Goal: Find specific fact: Find specific fact

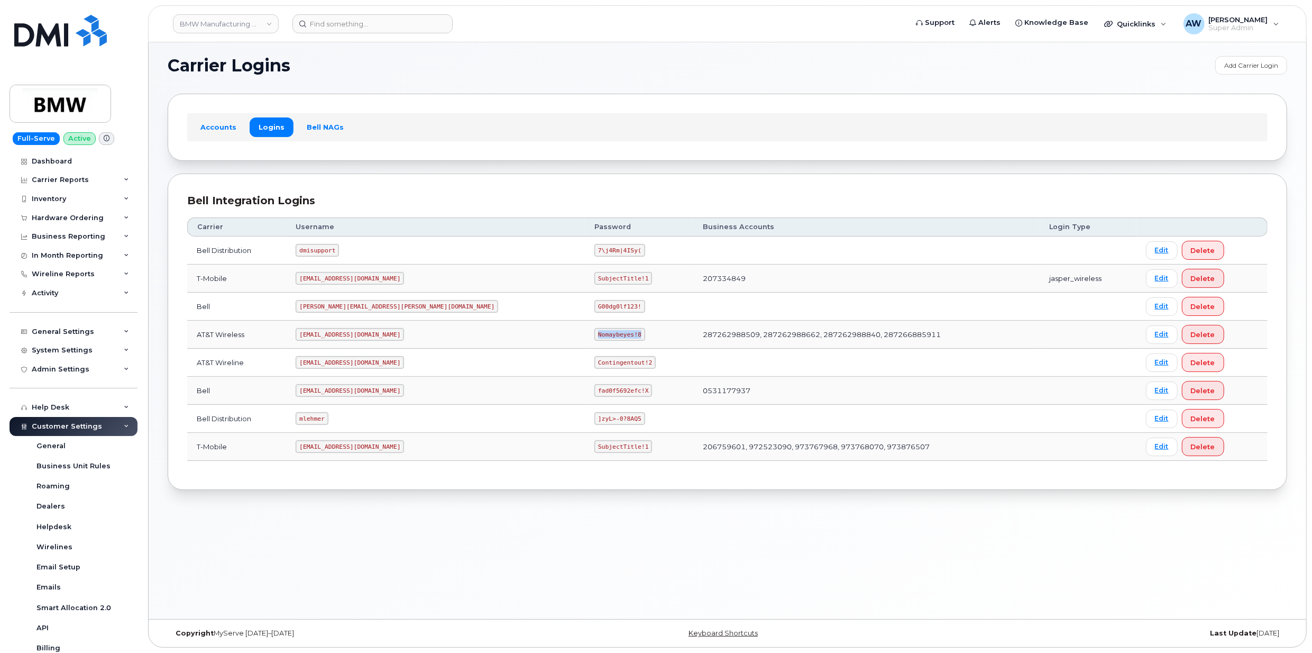
scroll to position [131, 0]
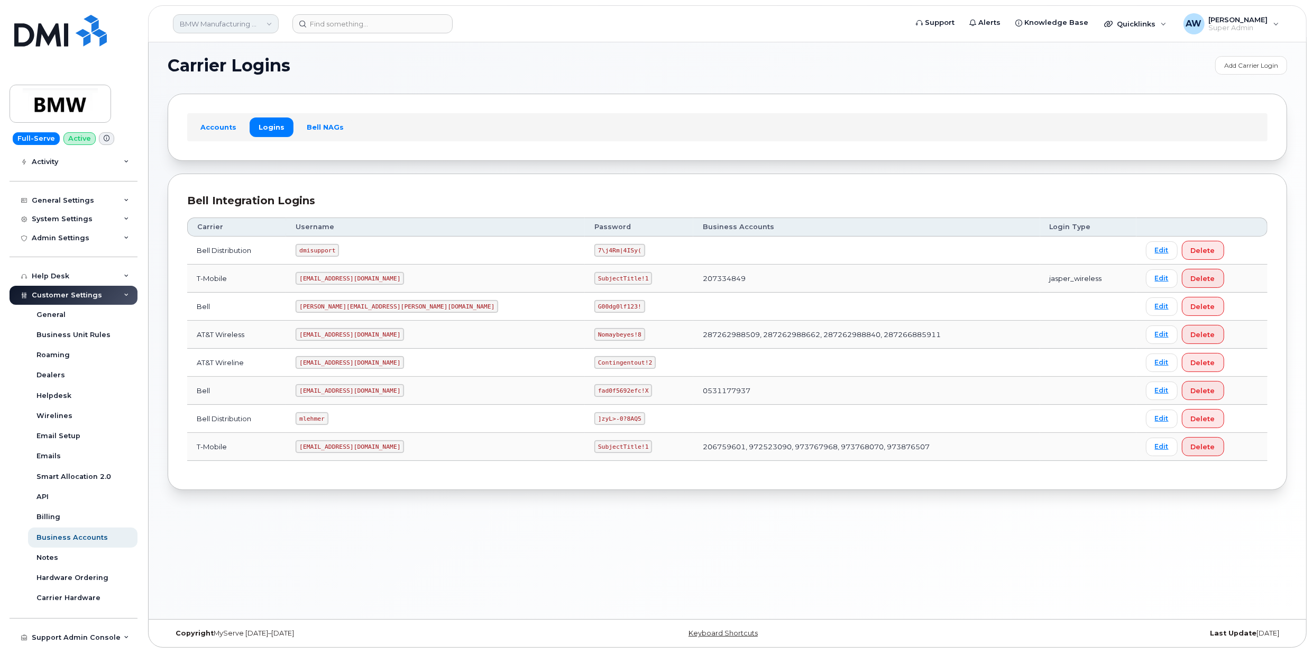
drag, startPoint x: 0, startPoint y: 0, endPoint x: 202, endPoint y: 26, distance: 203.2
click at [202, 26] on link "BMW Manufacturing Co LLC" at bounding box center [226, 23] width 106 height 19
type input "abm"
click at [233, 115] on link "ABM Industries, Inc." at bounding box center [253, 122] width 156 height 21
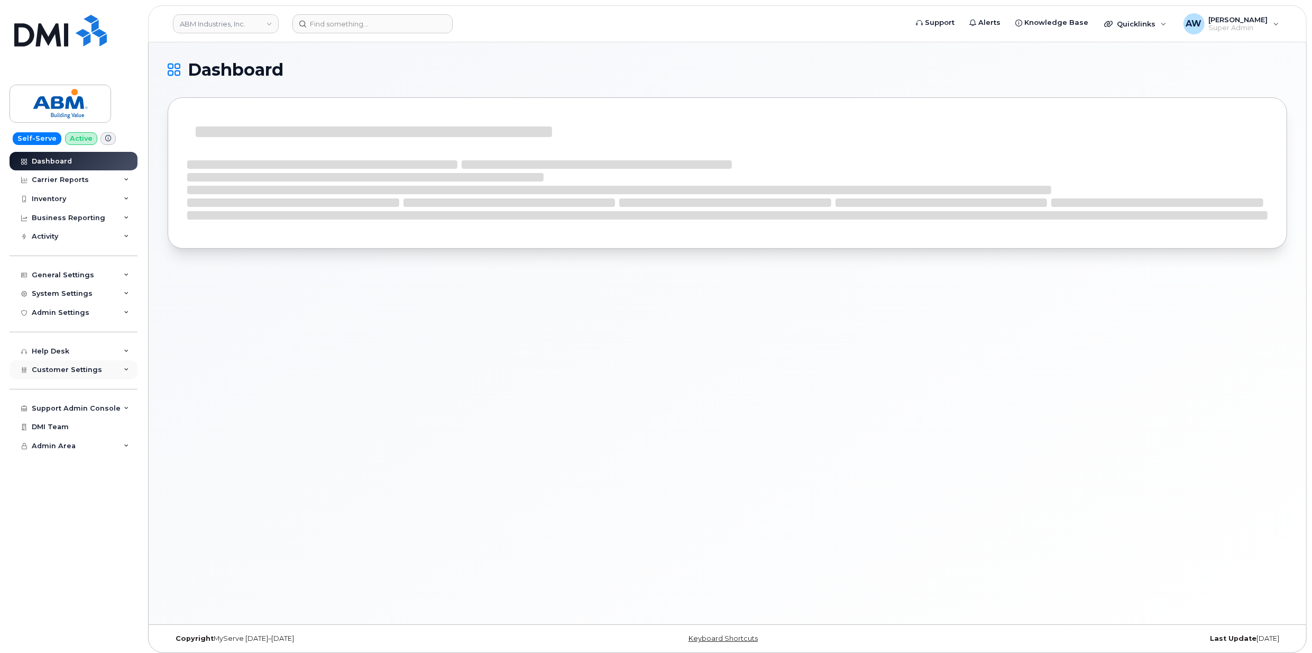
click at [53, 369] on span "Customer Settings" at bounding box center [67, 369] width 70 height 8
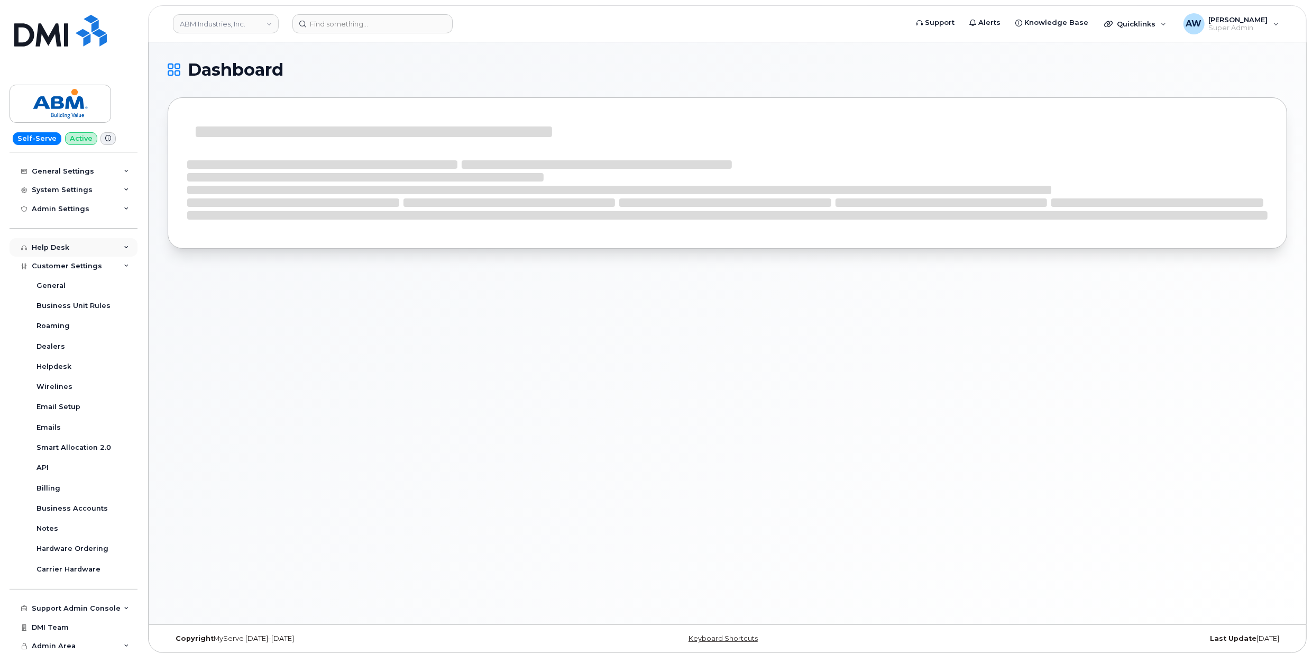
scroll to position [105, 0]
click at [60, 507] on div "Business Accounts" at bounding box center [71, 507] width 71 height 10
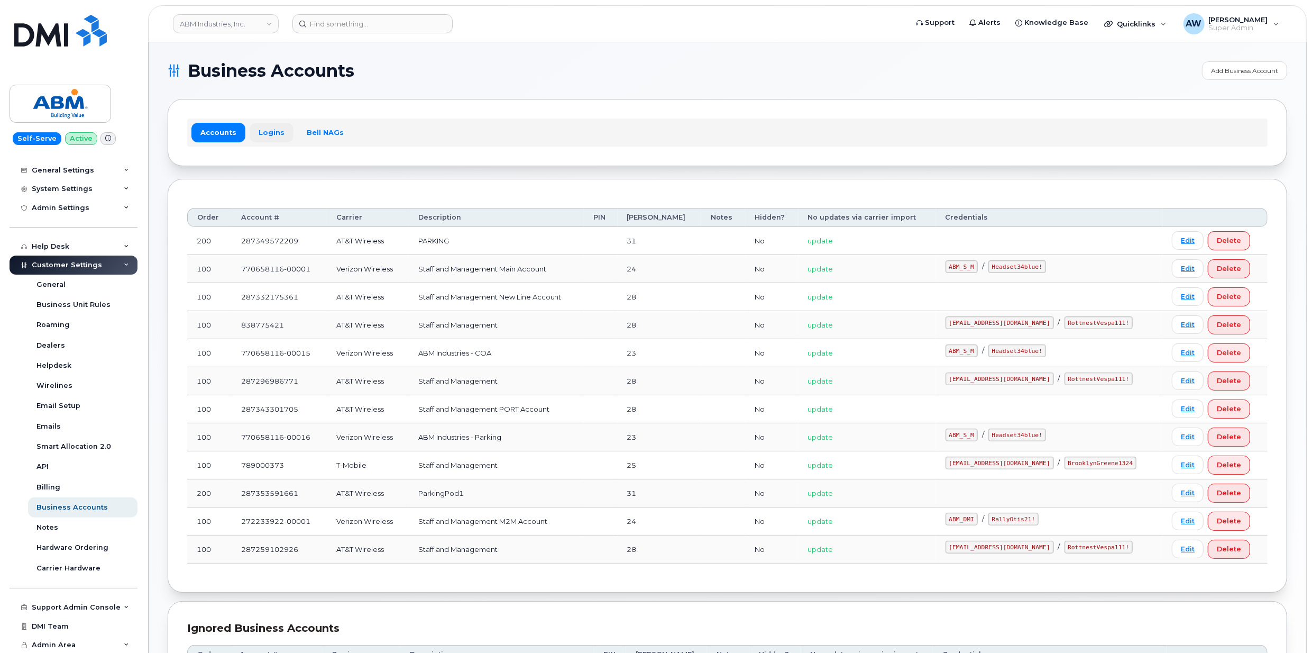
click at [269, 131] on link "Logins" at bounding box center [272, 132] width 44 height 19
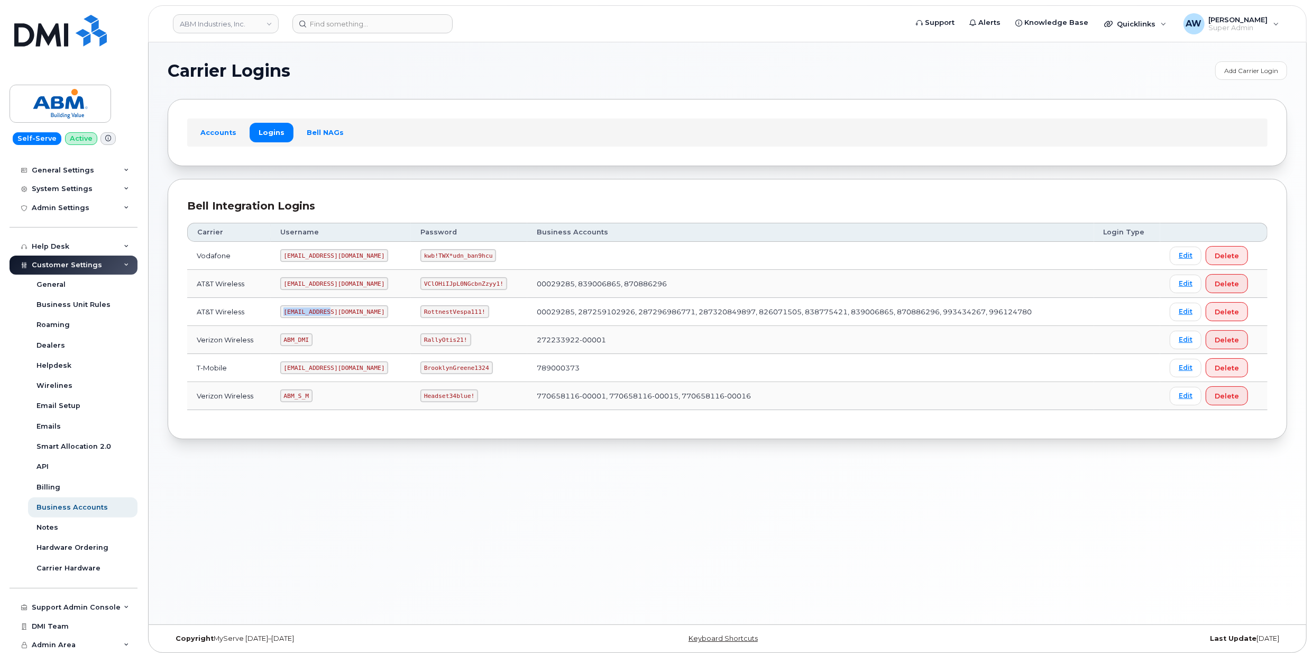
drag, startPoint x: 288, startPoint y: 313, endPoint x: 329, endPoint y: 310, distance: 40.8
click at [329, 310] on code "abm@dminc.com" at bounding box center [334, 311] width 108 height 13
copy code "abm@dminc.com"
drag, startPoint x: 389, startPoint y: 315, endPoint x: 449, endPoint y: 314, distance: 59.8
click at [449, 314] on code "RottnestVespa111!" at bounding box center [454, 311] width 69 height 13
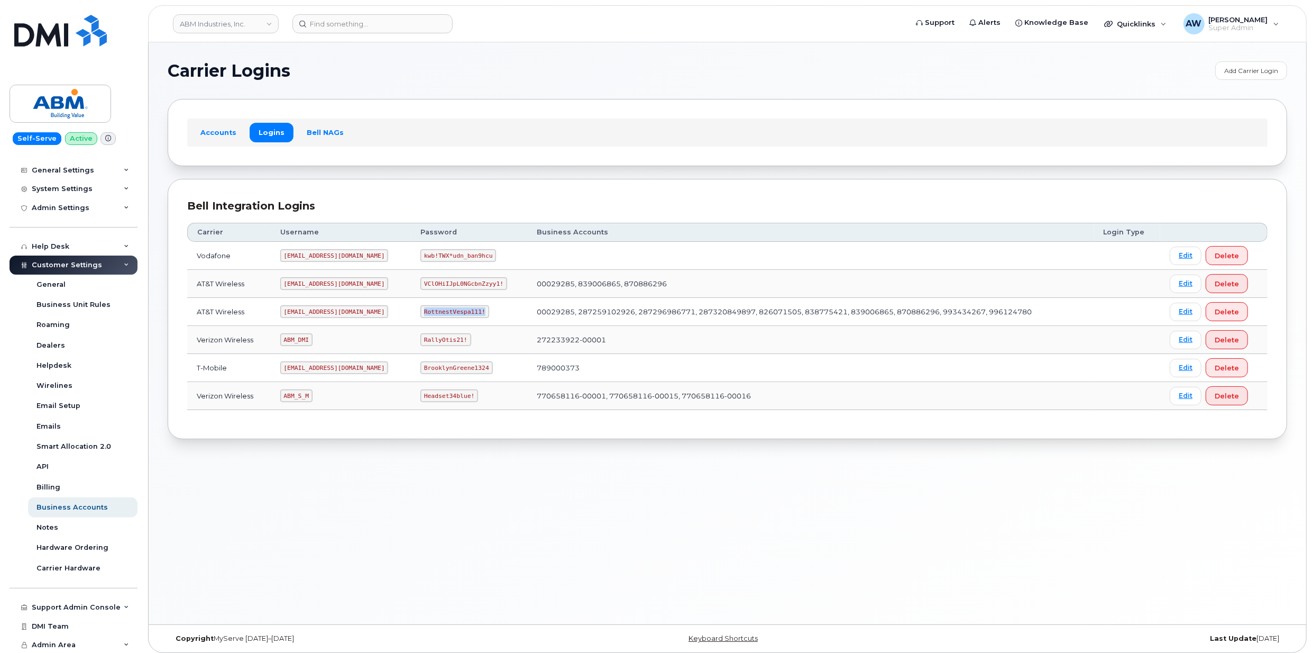
copy code "RottnestVespa111!"
click at [244, 16] on link "ABM Industries, Inc." at bounding box center [226, 23] width 106 height 19
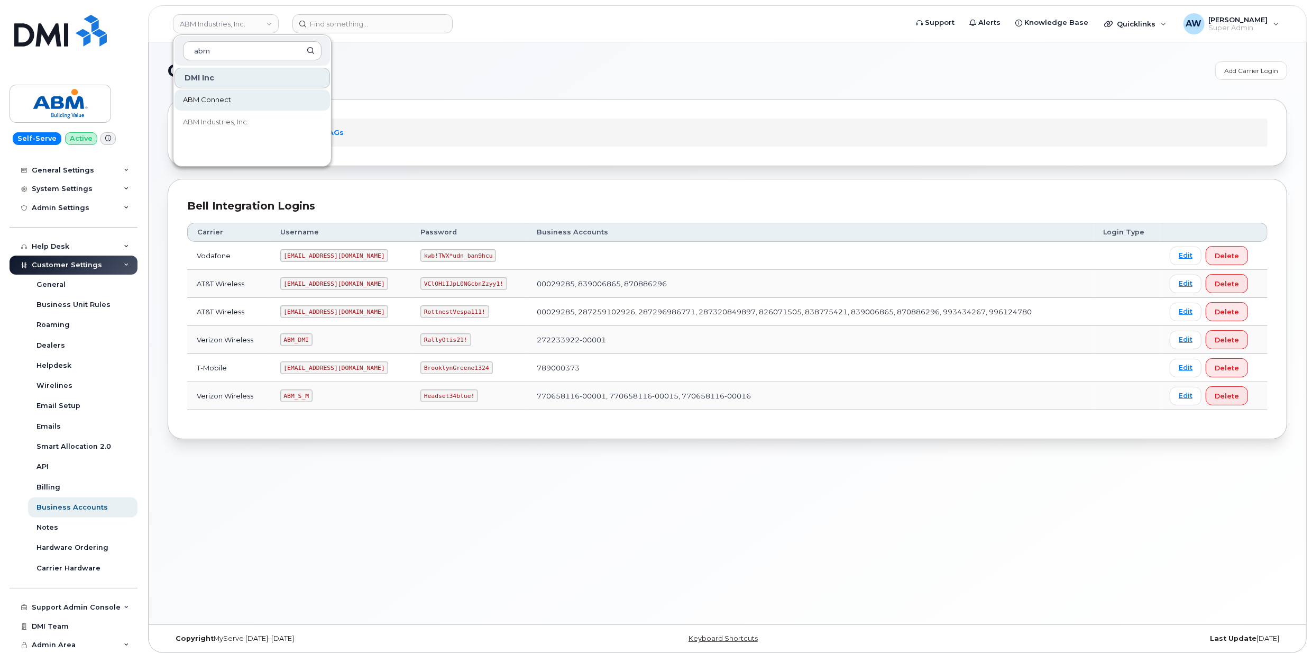
type input "abm"
click at [227, 95] on span "ABM Connect" at bounding box center [207, 100] width 48 height 11
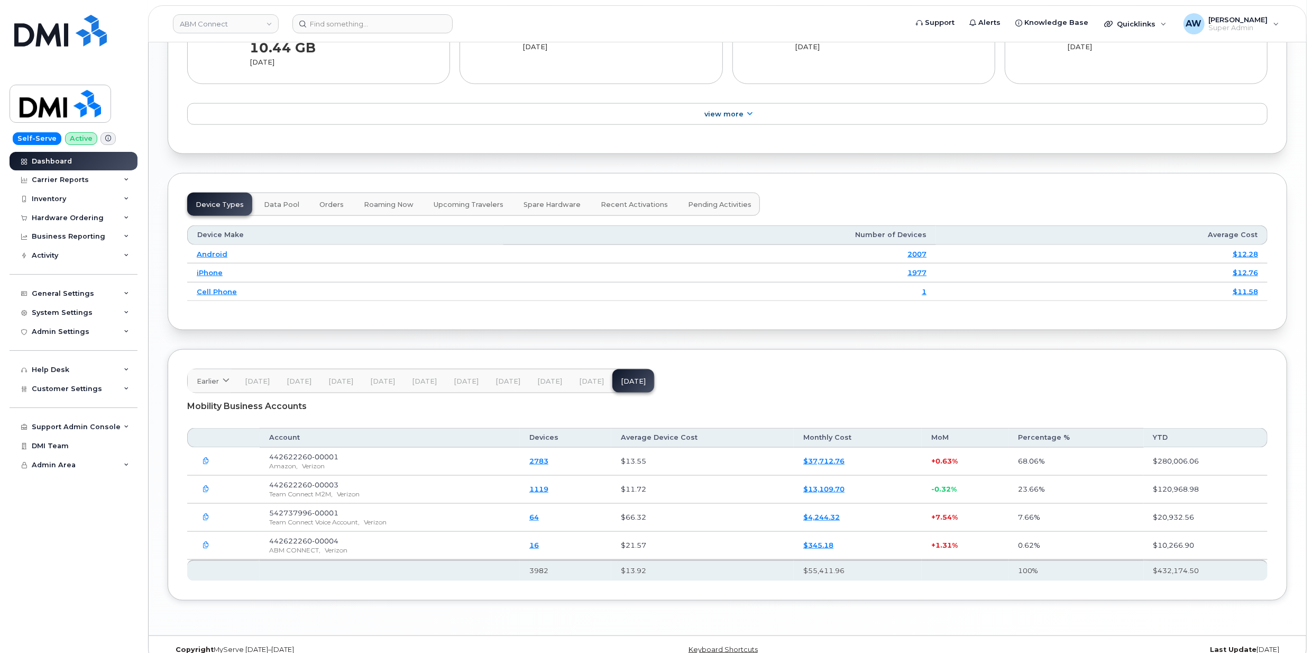
scroll to position [1234, 0]
